Goal: Register for event/course

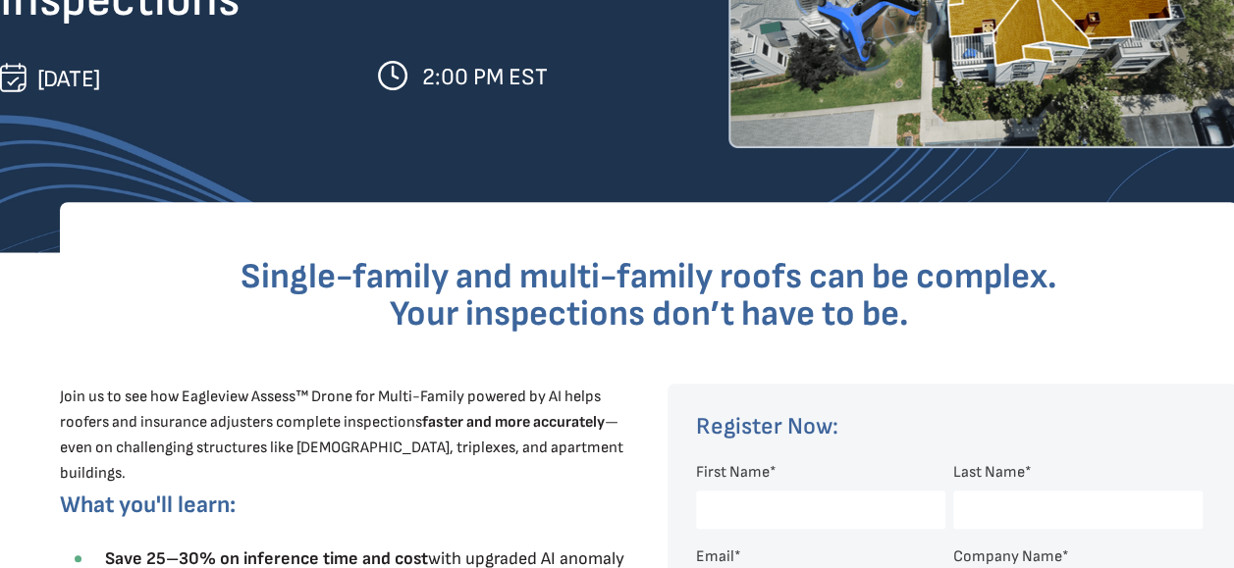
scroll to position [393, 0]
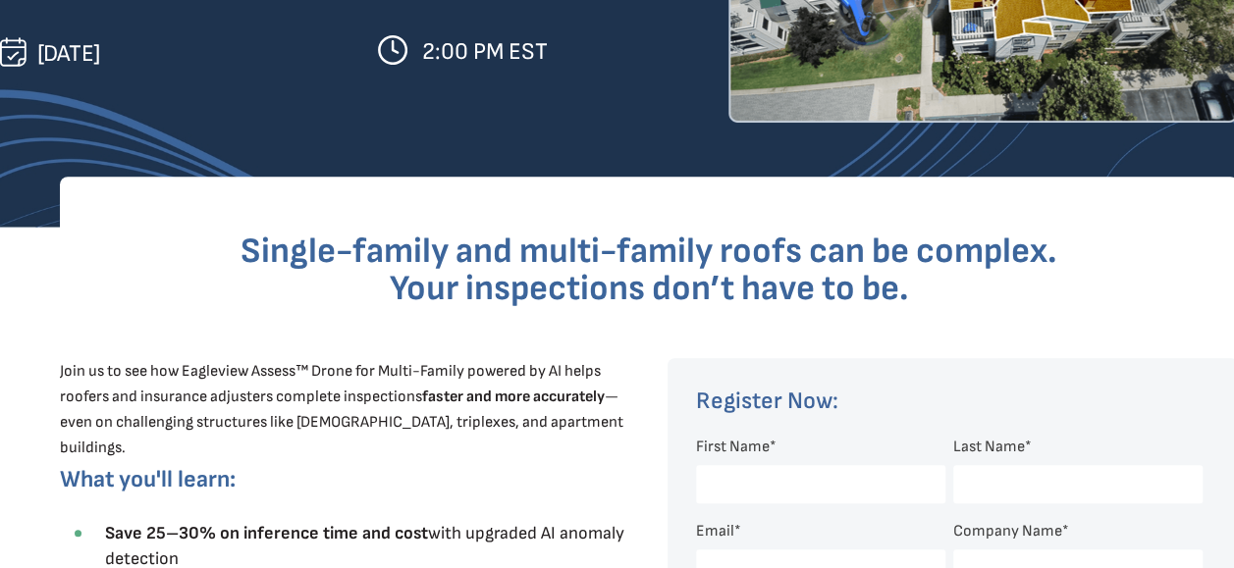
click at [761, 477] on input "First Name *" at bounding box center [820, 484] width 249 height 38
type input "[PERSON_NAME]"
type input "[EMAIL_ADDRESS][DOMAIN_NAME]"
type input "ISOTERMIKA SA DE CV"
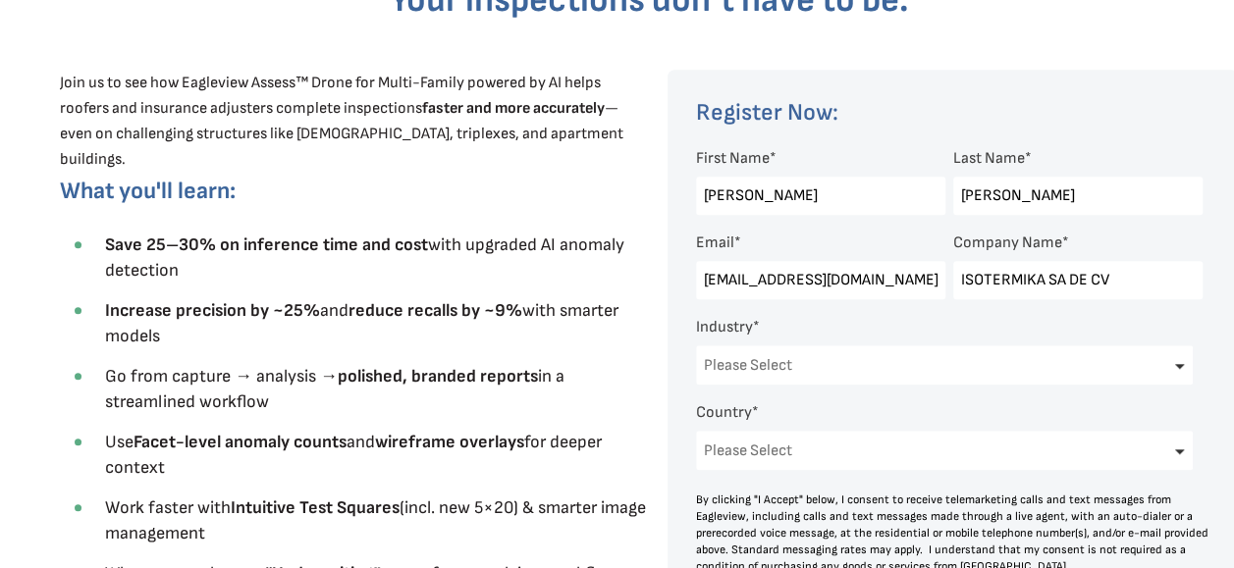
scroll to position [687, 0]
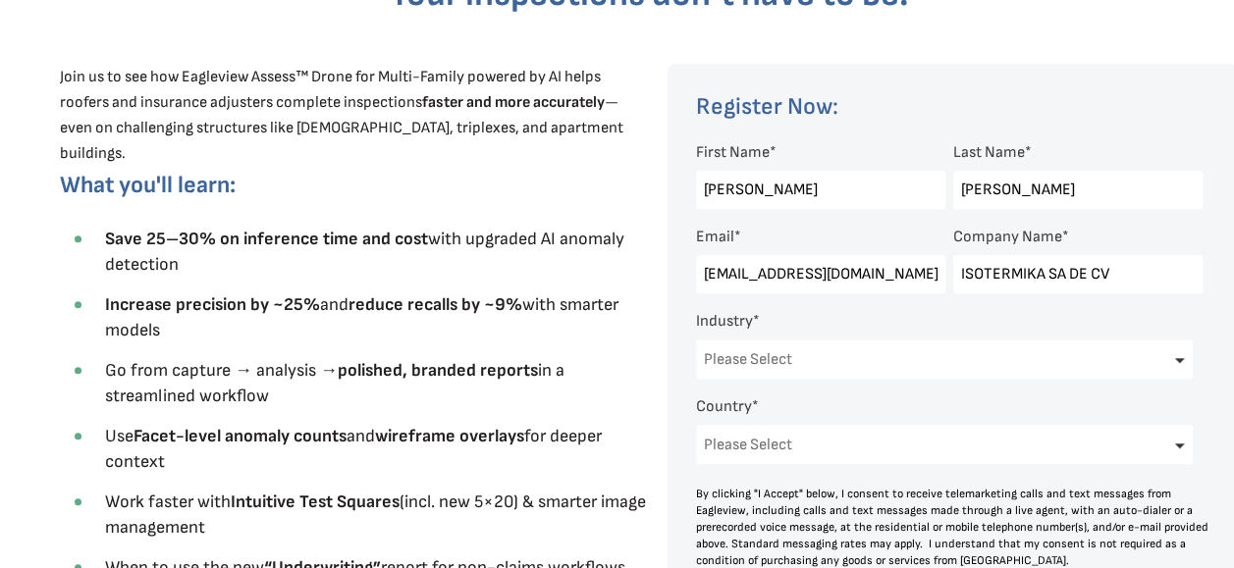
click at [1180, 367] on select "Please Select Architects & Engineering Construction Electric/Gas Utilities Gove…" at bounding box center [944, 359] width 497 height 39
select select "Construction"
click at [696, 342] on select "Please Select Architects & Engineering Construction Electric/Gas Utilities Gove…" at bounding box center [944, 359] width 497 height 39
click at [1176, 450] on select "Please Select [GEOGRAPHIC_DATA] [GEOGRAPHIC_DATA] [GEOGRAPHIC_DATA] [GEOGRAPHIC…" at bounding box center [944, 444] width 497 height 39
click at [1182, 446] on select "Please Select [GEOGRAPHIC_DATA] [GEOGRAPHIC_DATA] [GEOGRAPHIC_DATA] [GEOGRAPHIC…" at bounding box center [944, 444] width 497 height 39
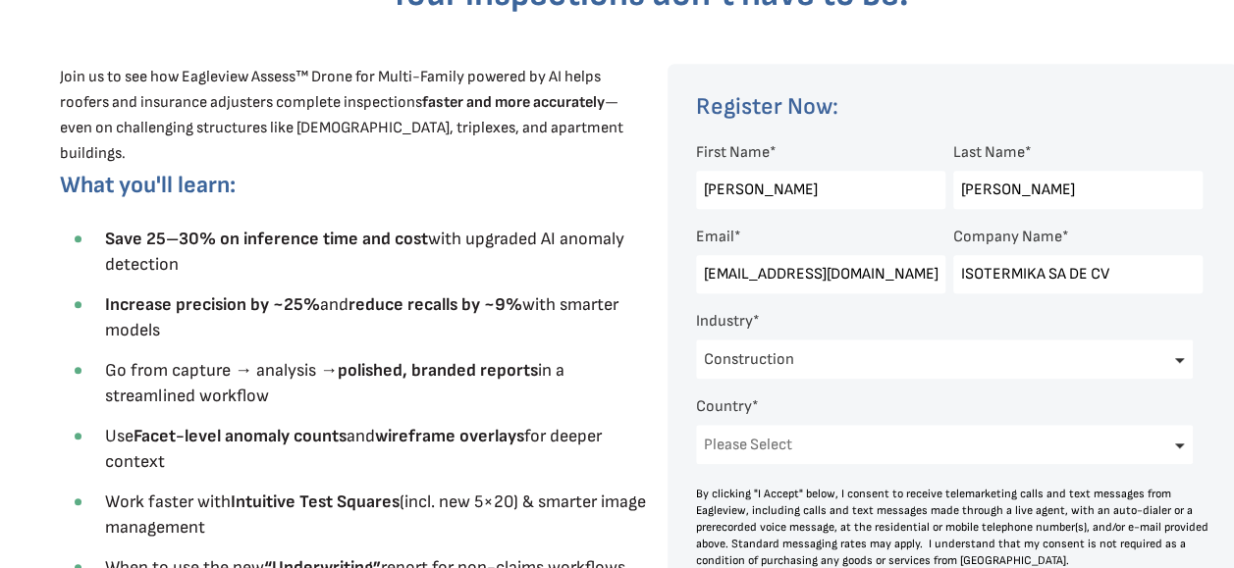
click at [1182, 446] on select "Please Select [GEOGRAPHIC_DATA] [GEOGRAPHIC_DATA] [GEOGRAPHIC_DATA] [GEOGRAPHIC…" at bounding box center [944, 444] width 497 height 39
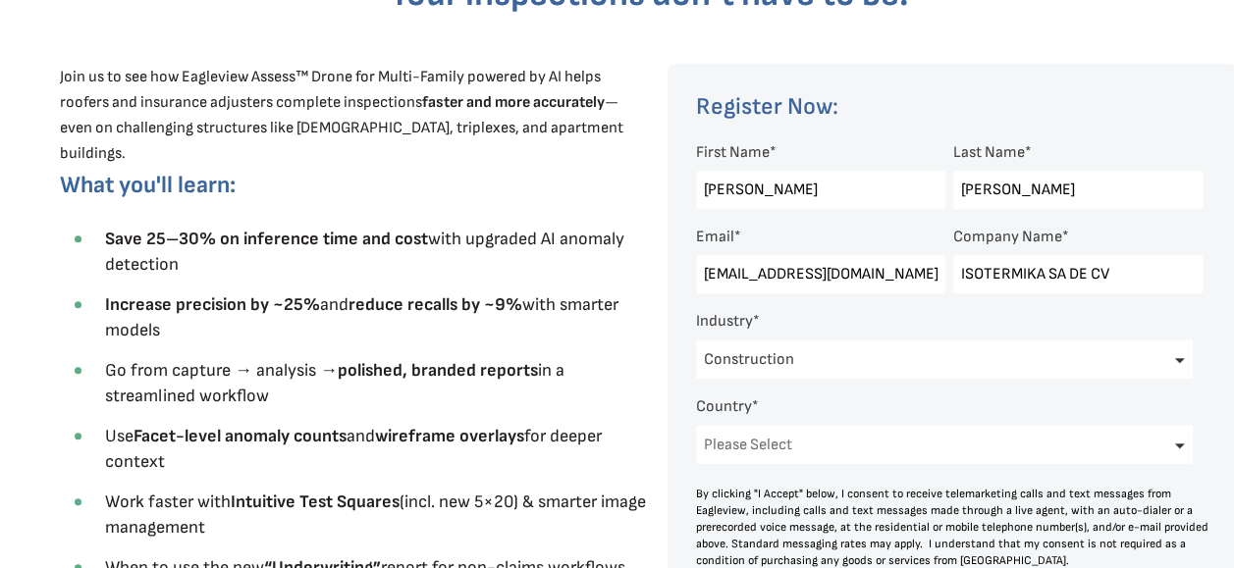
click at [1182, 446] on select "Please Select [GEOGRAPHIC_DATA] [GEOGRAPHIC_DATA] [GEOGRAPHIC_DATA] [GEOGRAPHIC…" at bounding box center [944, 444] width 497 height 39
select select "Other"
click at [696, 428] on select "Please Select [GEOGRAPHIC_DATA] [GEOGRAPHIC_DATA] [GEOGRAPHIC_DATA] [GEOGRAPHIC…" at bounding box center [944, 444] width 497 height 39
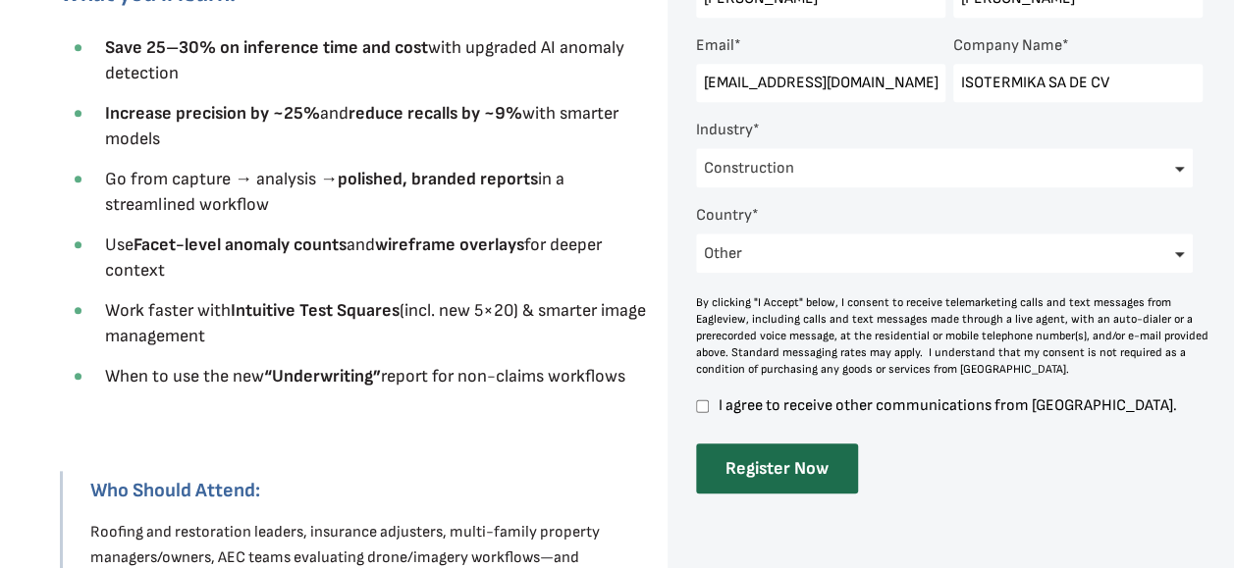
scroll to position [884, 0]
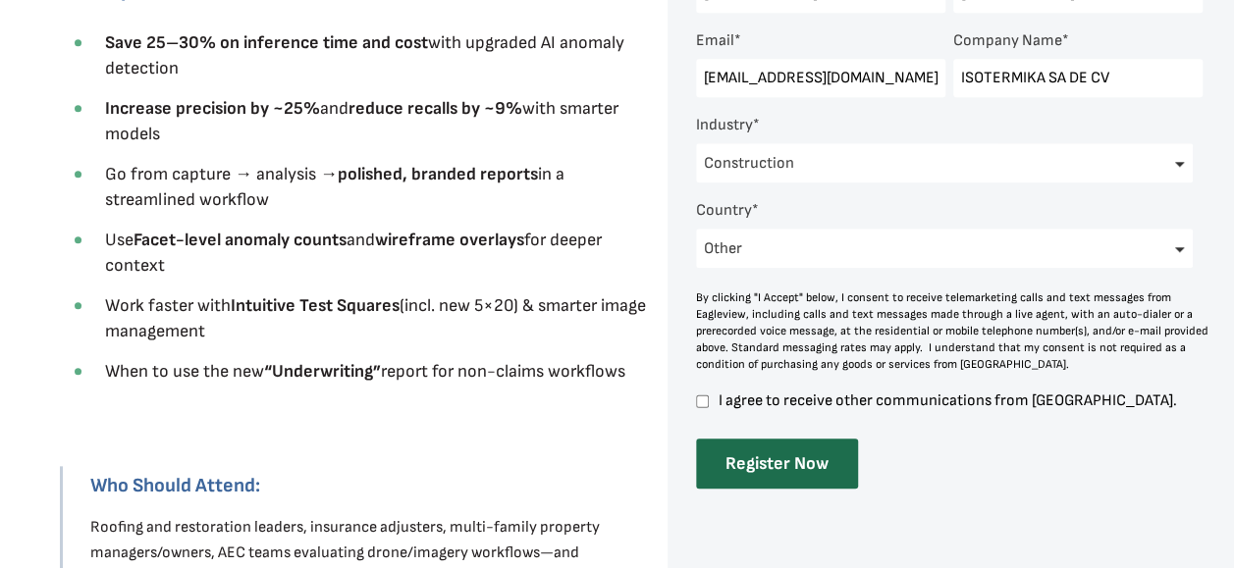
click at [700, 403] on input "I agree to receive other communications from [GEOGRAPHIC_DATA]." at bounding box center [702, 402] width 13 height 18
checkbox input "true"
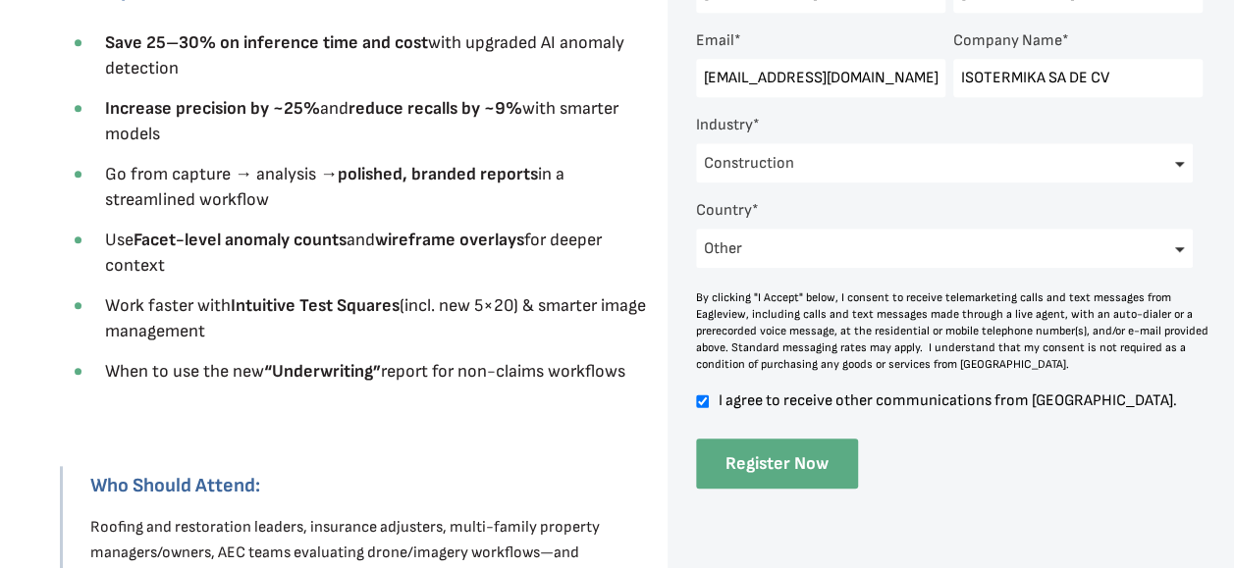
click at [754, 474] on input "Register Now" at bounding box center [777, 464] width 162 height 50
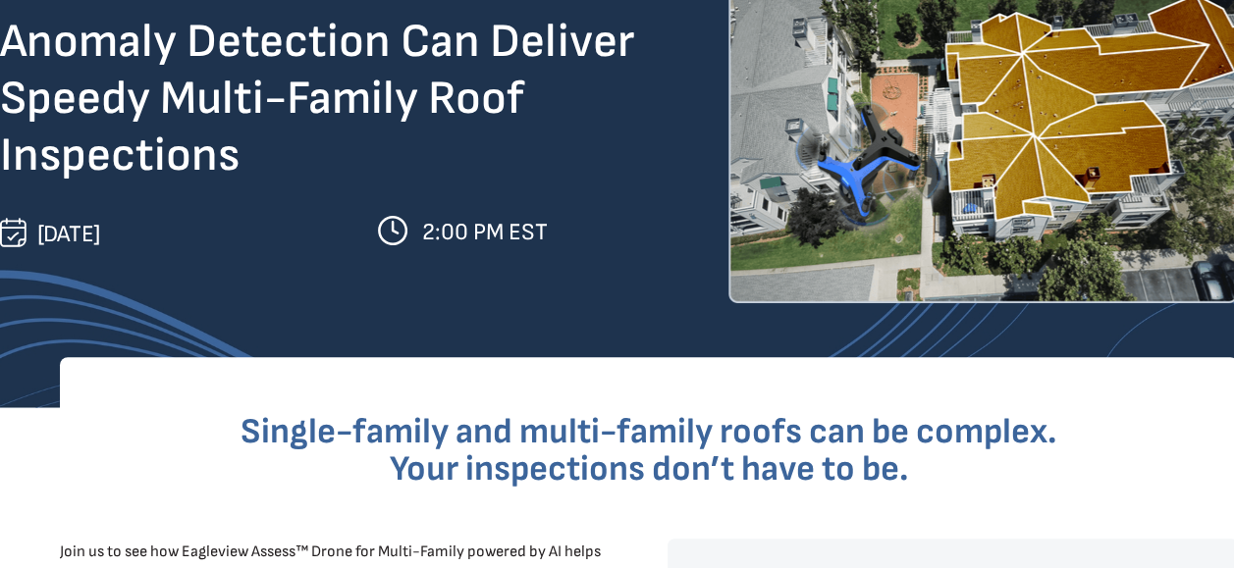
scroll to position [0, 0]
